Goal: Task Accomplishment & Management: Use online tool/utility

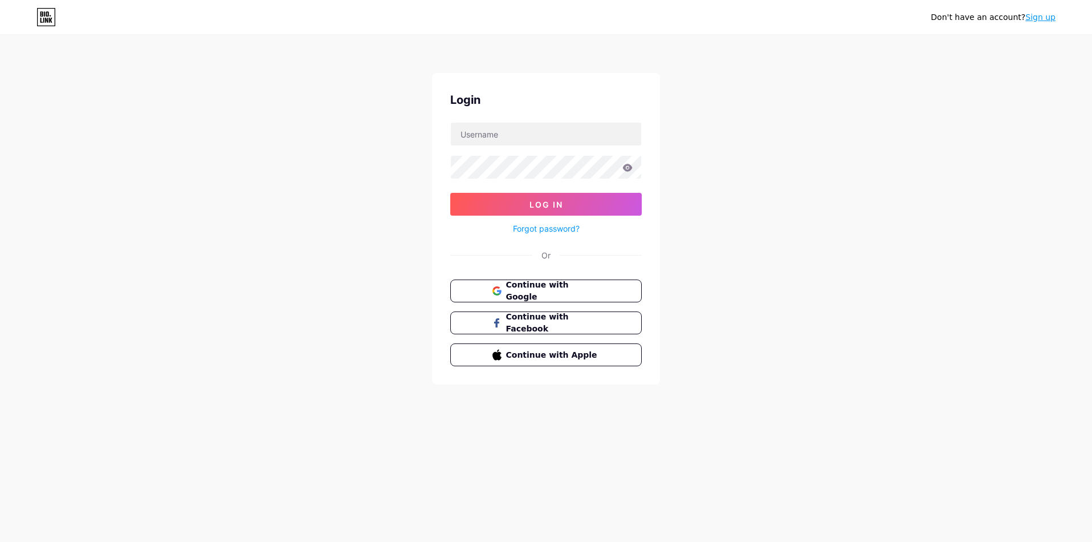
click at [558, 288] on span "Continue with Google" at bounding box center [553, 291] width 94 height 24
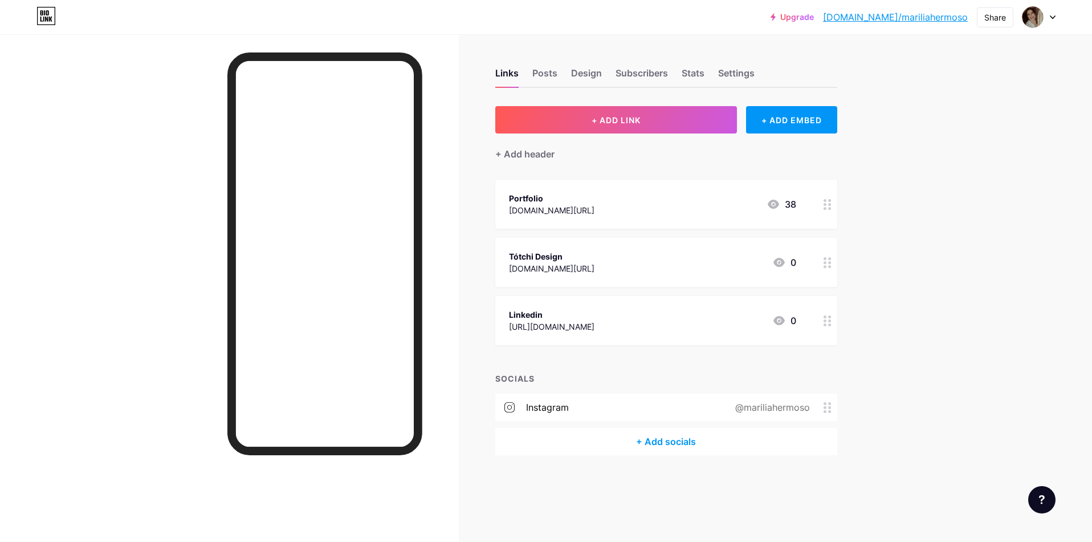
click at [828, 207] on circle at bounding box center [829, 208] width 3 height 3
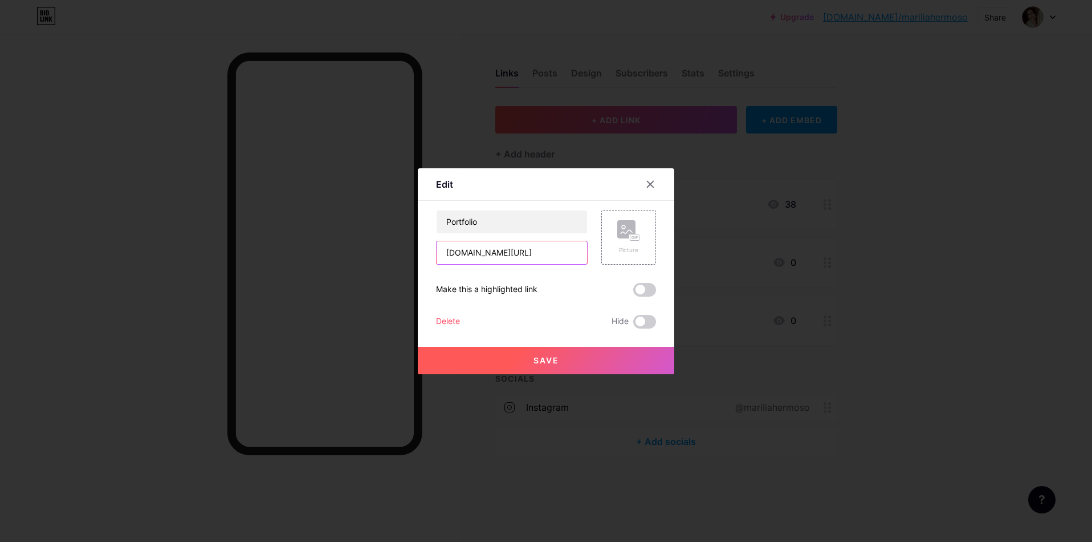
drag, startPoint x: 0, startPoint y: 0, endPoint x: 473, endPoint y: 259, distance: 539.3
click at [473, 259] on input "www.behance.net/marilia" at bounding box center [512, 252] width 150 height 23
drag, startPoint x: 473, startPoint y: 259, endPoint x: 469, endPoint y: 255, distance: 6.1
click at [469, 255] on input "www.behance.net/marilia" at bounding box center [512, 252] width 150 height 23
type input "www.mariliahermoso.com.br"
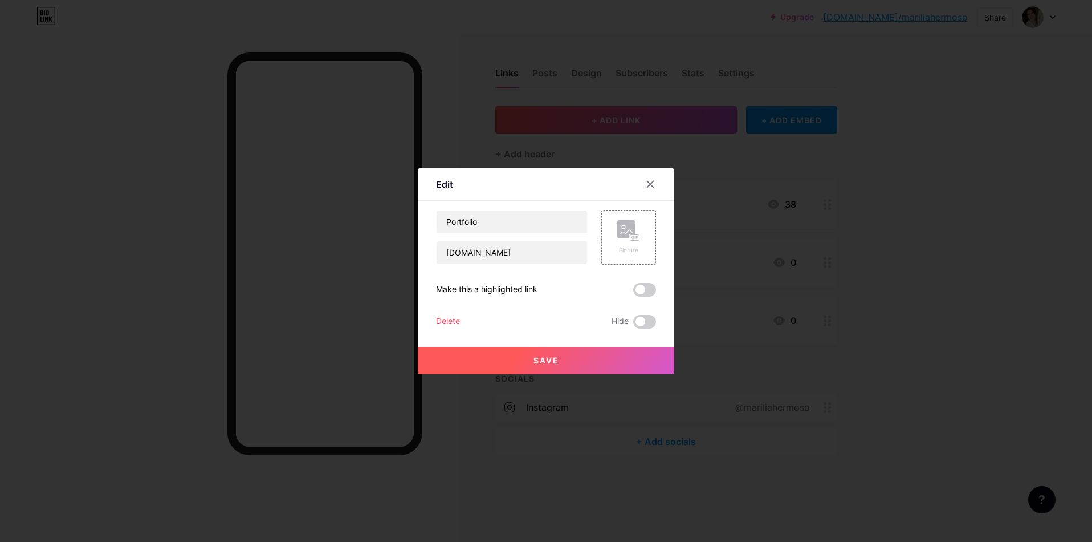
click at [573, 359] on button "Save" at bounding box center [546, 360] width 257 height 27
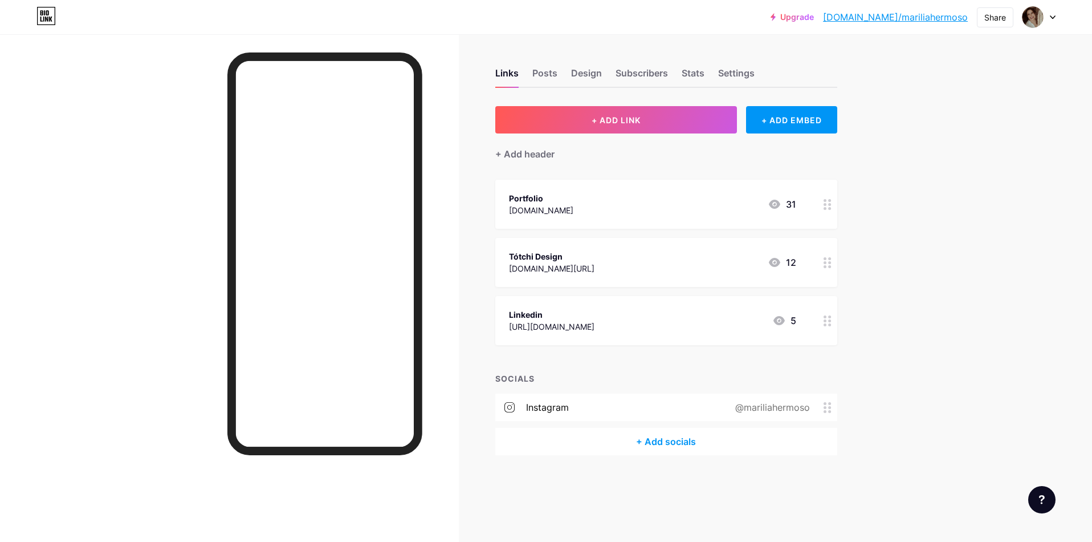
click at [772, 259] on icon at bounding box center [774, 262] width 11 height 9
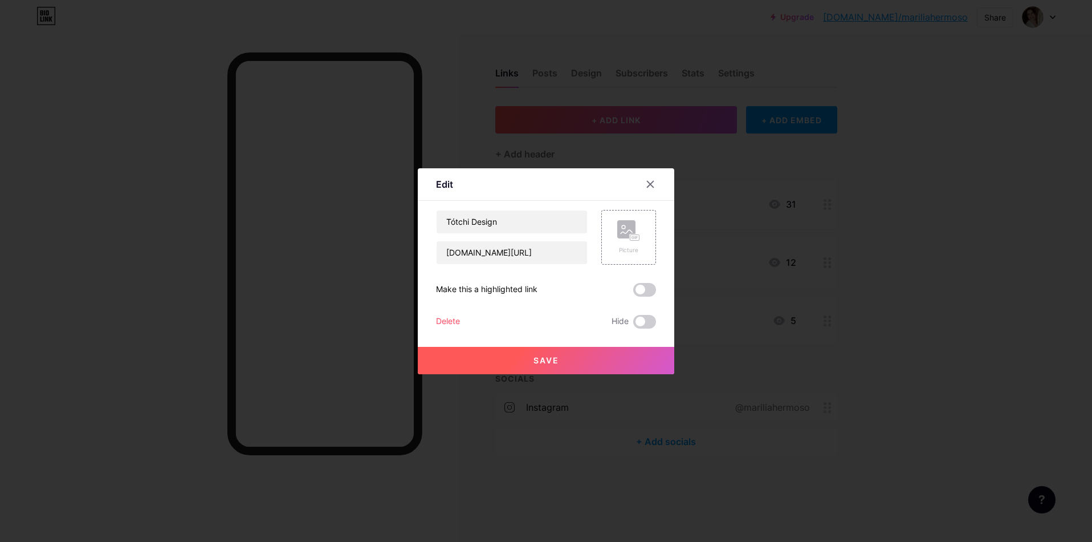
click at [654, 183] on icon at bounding box center [650, 184] width 9 height 9
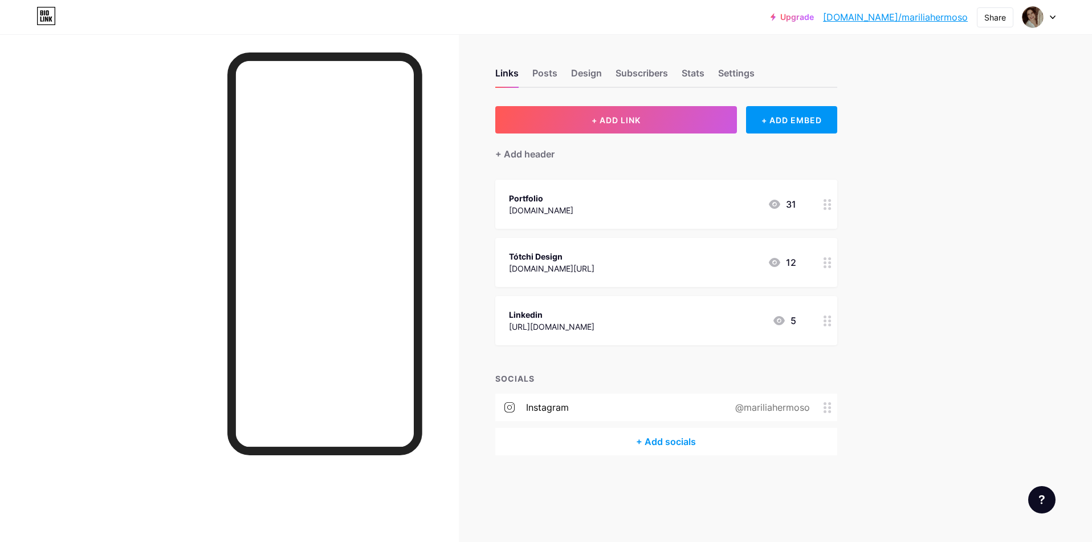
click at [603, 124] on span "+ ADD LINK" at bounding box center [616, 120] width 49 height 10
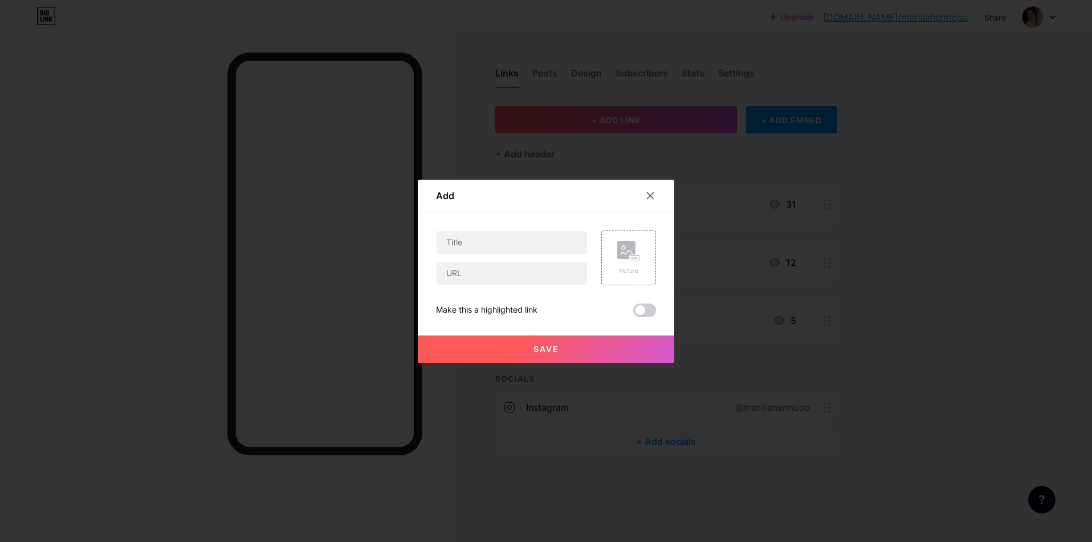
click at [648, 194] on icon at bounding box center [650, 195] width 9 height 9
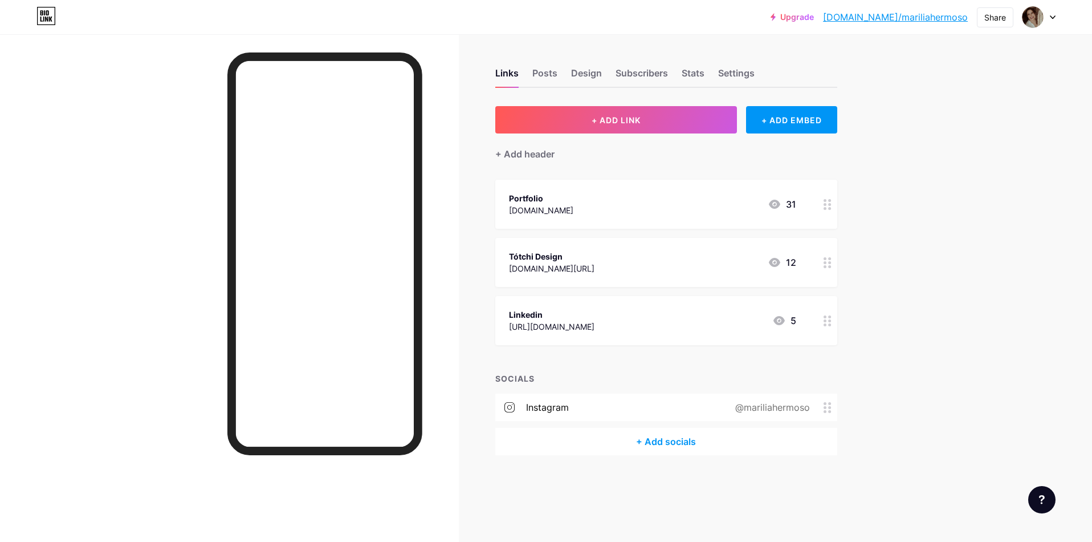
click at [991, 21] on div "Share" at bounding box center [995, 17] width 22 height 12
click at [915, 58] on div "Copy link" at bounding box center [901, 59] width 42 height 14
